Goal: Transaction & Acquisition: Purchase product/service

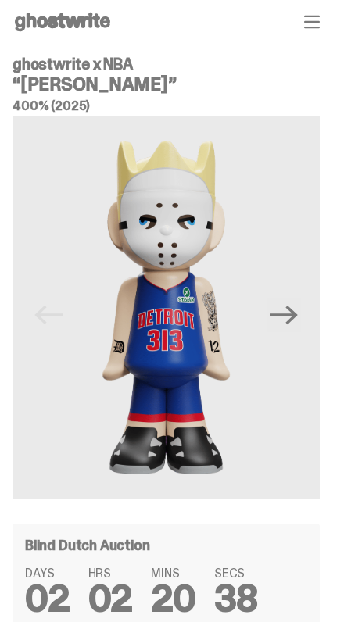
click at [48, 414] on img at bounding box center [166, 308] width 307 height 384
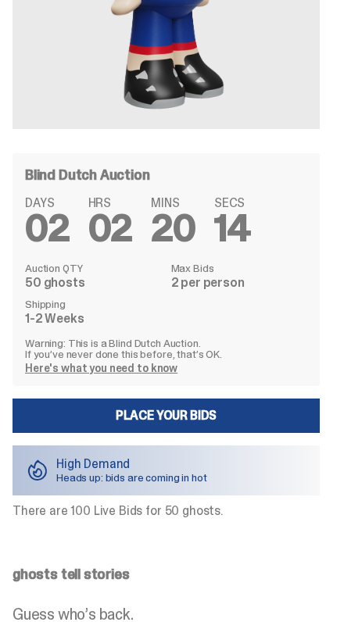
scroll to position [383, 0]
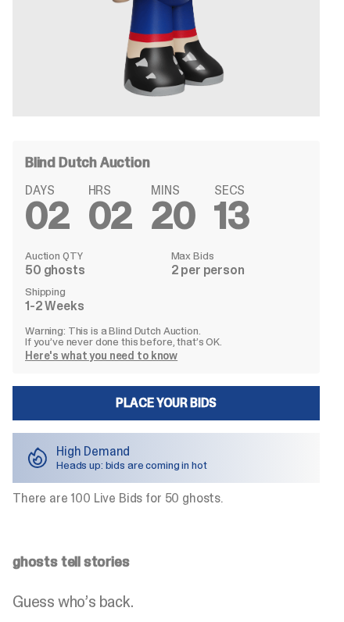
click at [219, 407] on link "Place your Bids" at bounding box center [166, 403] width 307 height 34
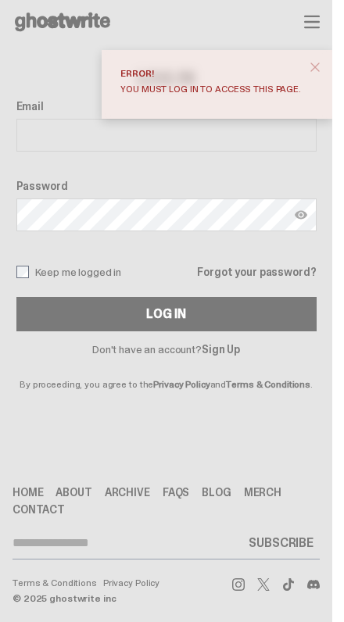
click at [323, 69] on span "close" at bounding box center [315, 67] width 16 height 16
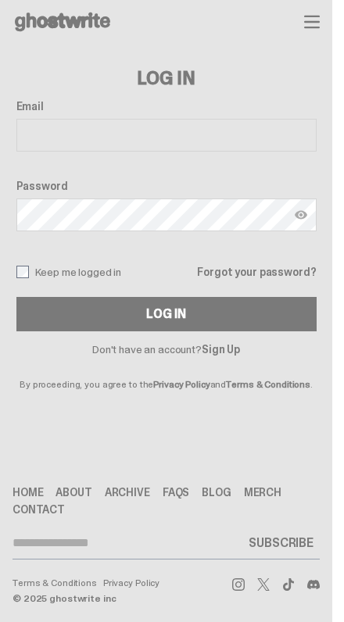
click at [231, 351] on link "Sign Up" at bounding box center [221, 349] width 38 height 14
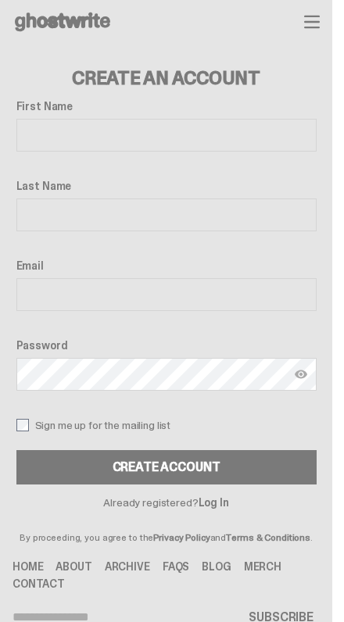
click at [147, 142] on input "First Name" at bounding box center [166, 135] width 300 height 33
type input "*****"
click at [237, 211] on input "Last Name" at bounding box center [166, 214] width 300 height 33
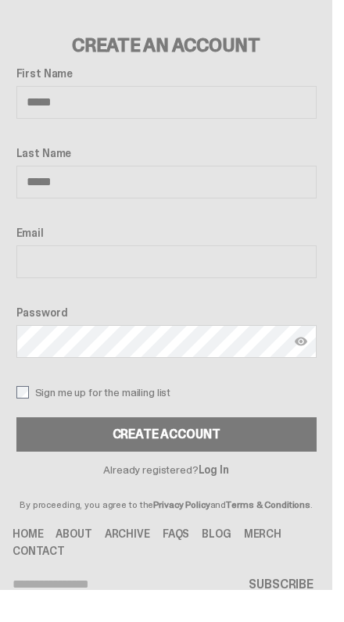
type input "*****"
click at [184, 278] on input "Email" at bounding box center [166, 294] width 300 height 33
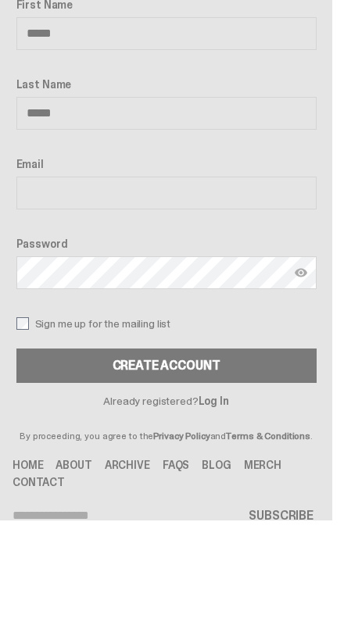
scroll to position [74, 0]
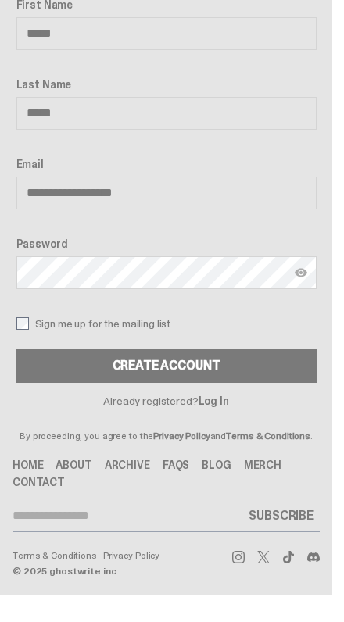
type input "**********"
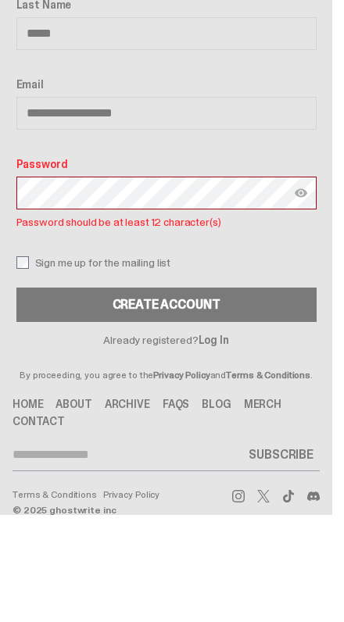
click at [307, 294] on img at bounding box center [301, 300] width 13 height 13
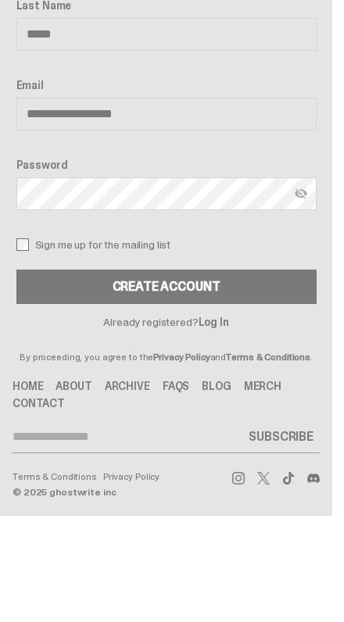
click at [219, 387] on div "Create Account" at bounding box center [167, 393] width 108 height 13
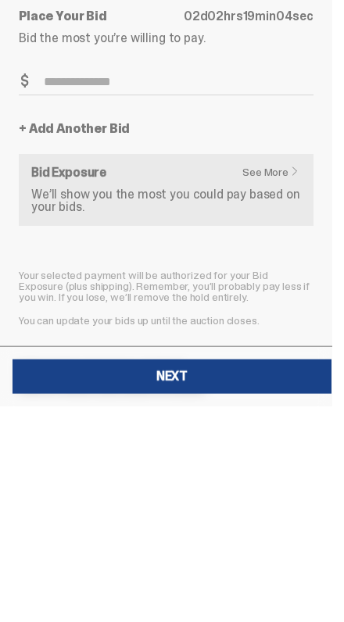
click at [299, 382] on link "See More" at bounding box center [274, 387] width 65 height 11
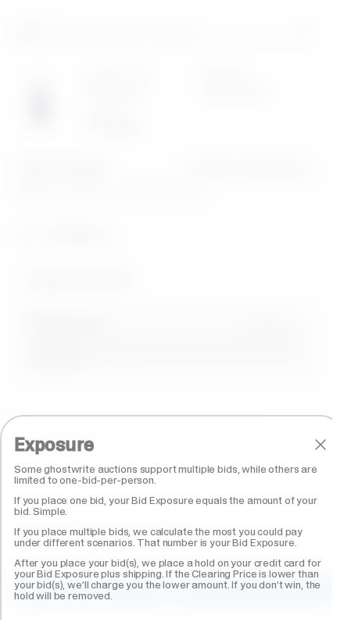
scroll to position [60, 0]
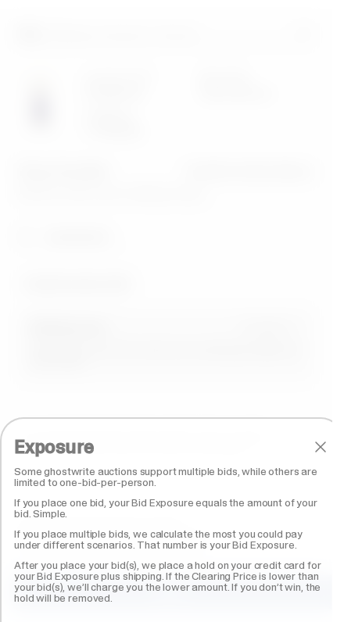
click at [329, 448] on span "close" at bounding box center [320, 447] width 19 height 19
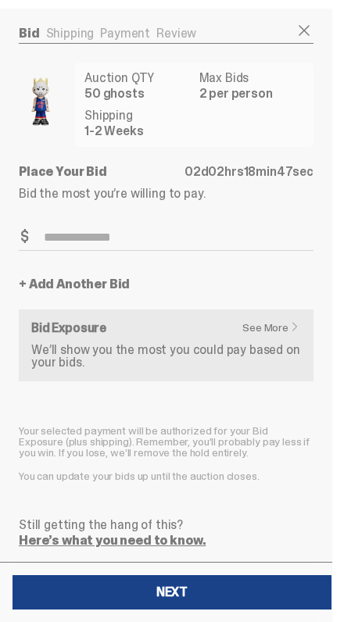
click at [284, 331] on link "See More" at bounding box center [274, 327] width 65 height 11
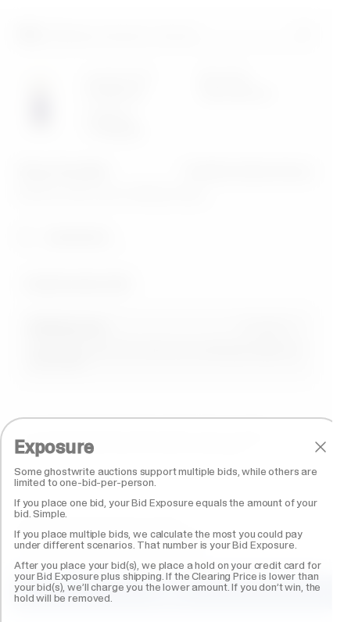
click at [327, 450] on span "close" at bounding box center [320, 447] width 19 height 19
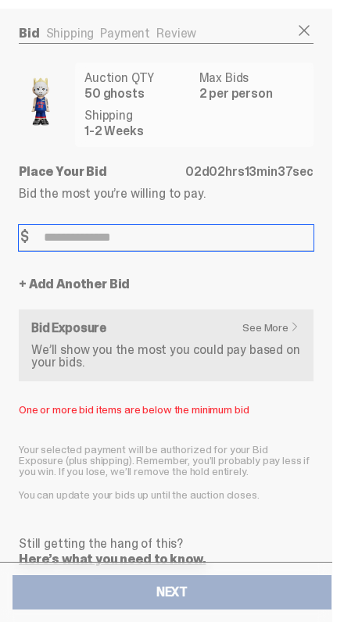
click at [163, 237] on input "Bid Amount" at bounding box center [166, 238] width 295 height 26
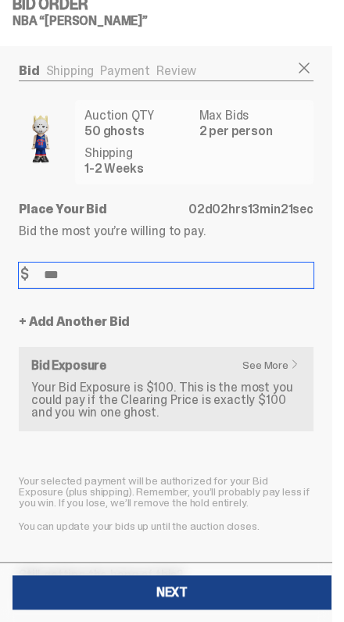
scroll to position [0, 0]
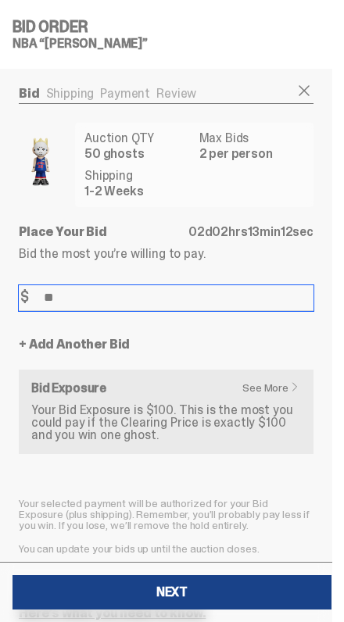
type input "*"
